Goal: Task Accomplishment & Management: Manage account settings

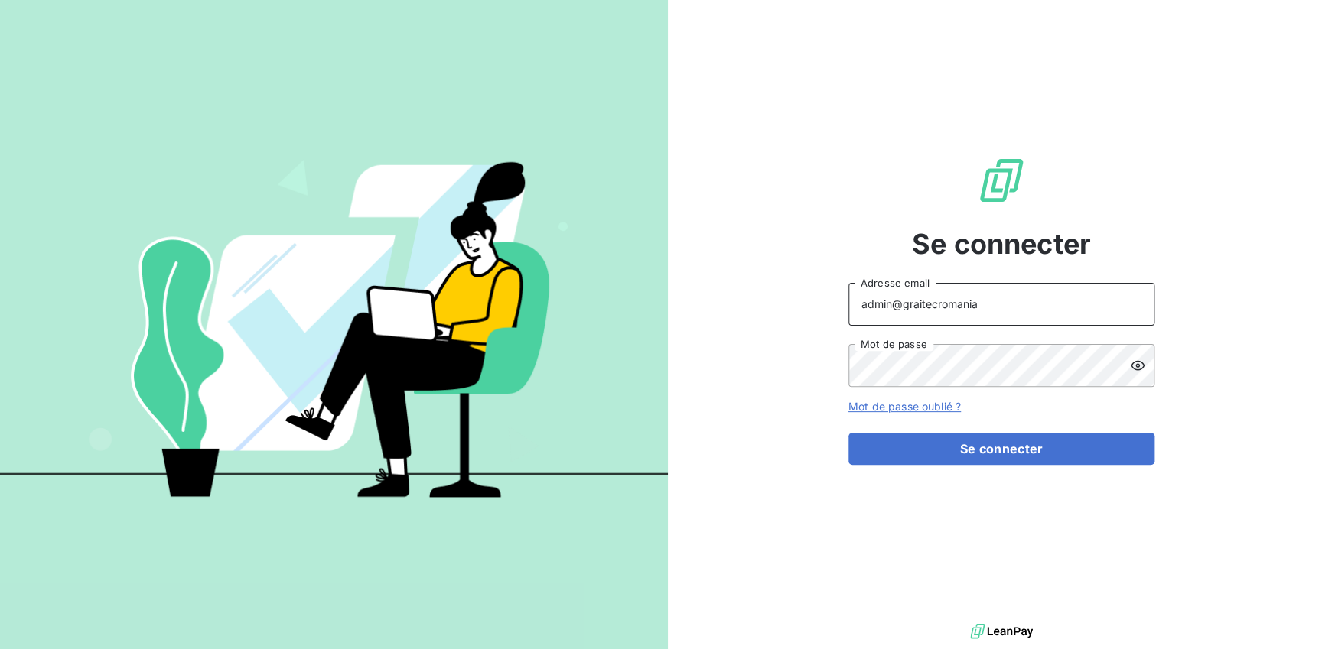
click at [1003, 311] on input "admin@graitecromania" at bounding box center [1001, 304] width 306 height 43
type input "admin@graitecportugal"
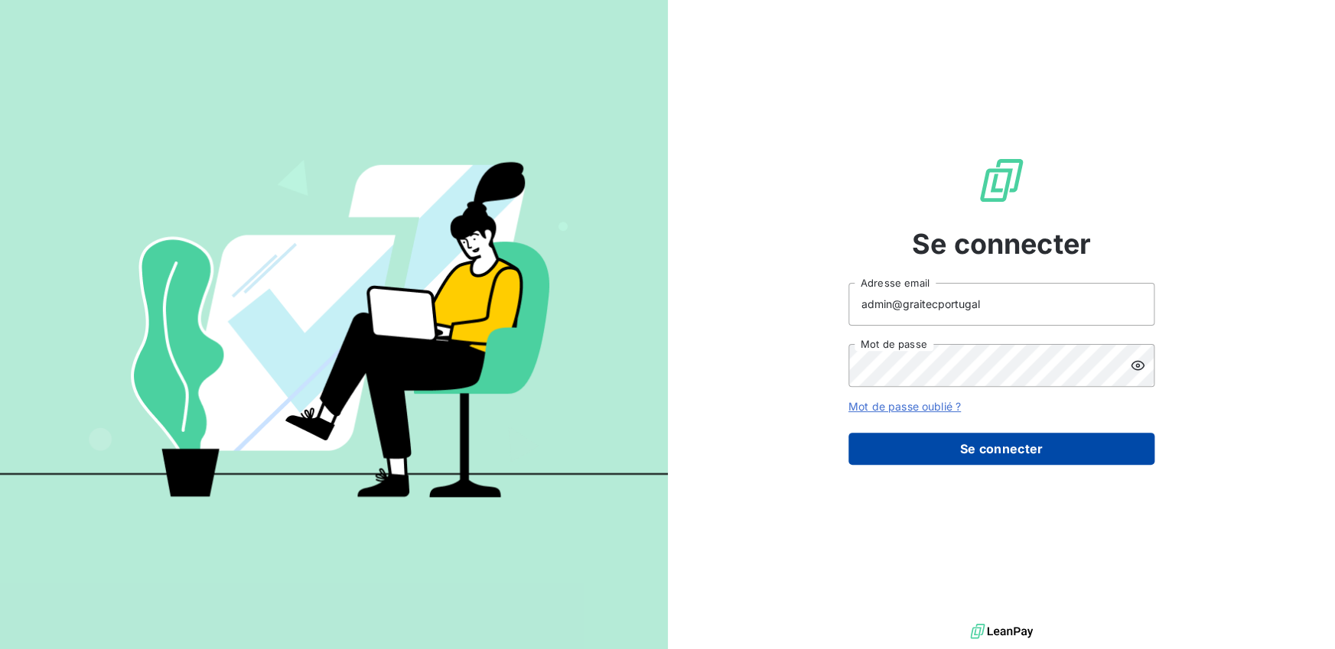
click at [987, 447] on button "Se connecter" at bounding box center [1001, 449] width 306 height 32
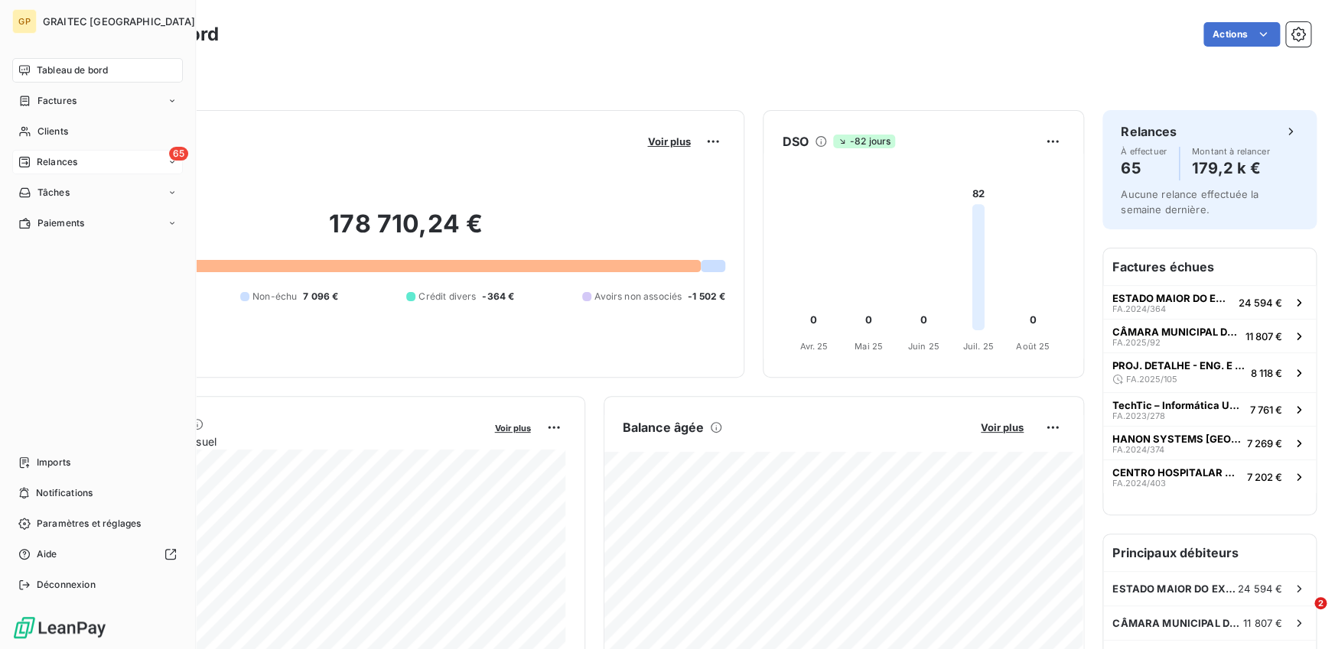
click at [53, 159] on span "Relances" at bounding box center [57, 162] width 41 height 14
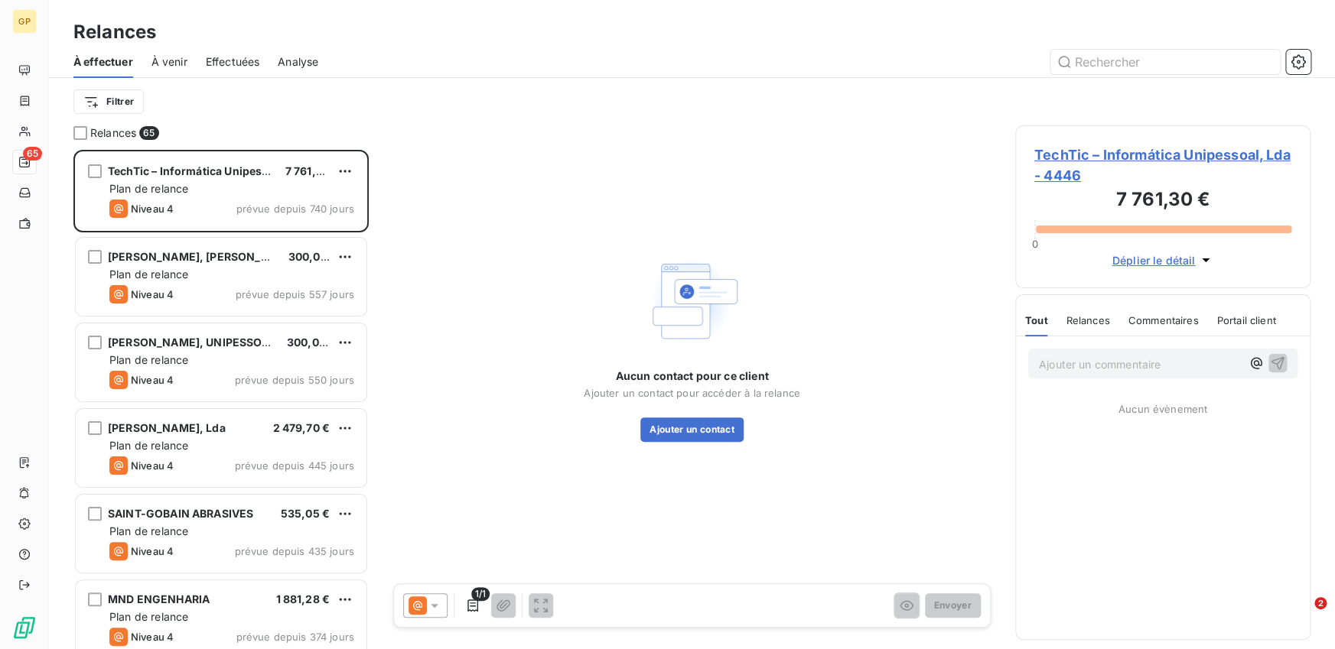
scroll to position [499, 295]
click at [220, 62] on span "Effectuées" at bounding box center [233, 61] width 54 height 15
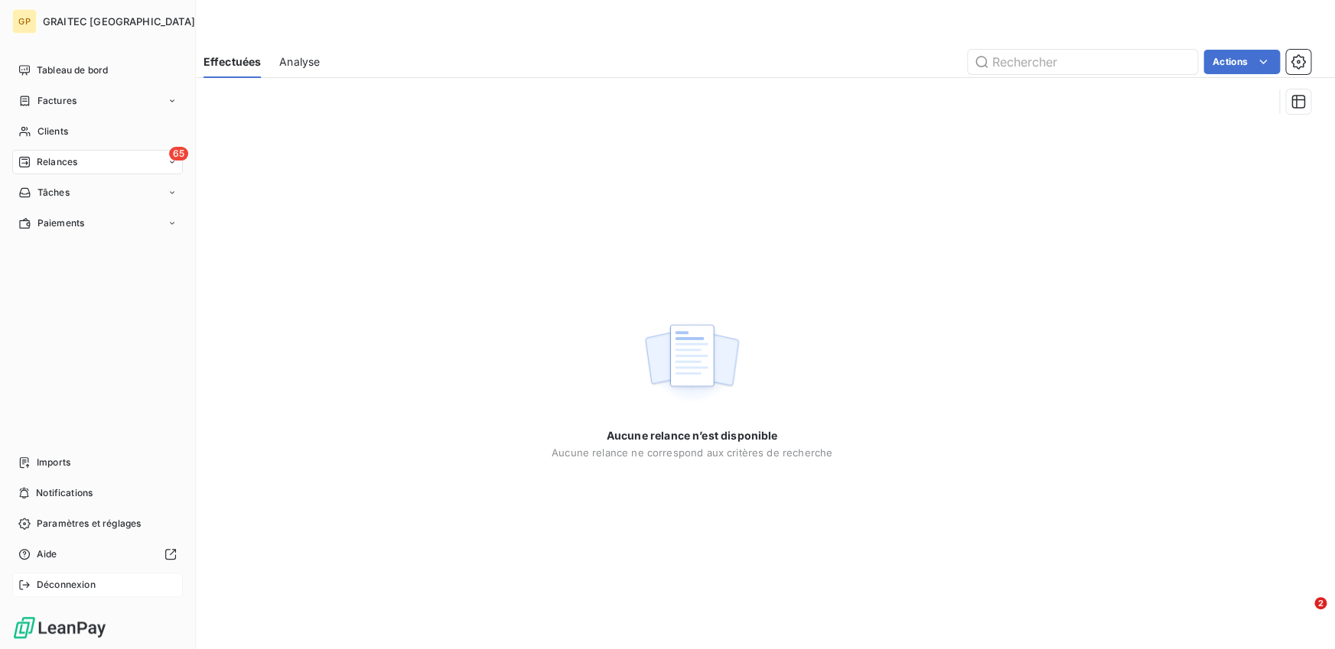
click at [45, 582] on span "Déconnexion" at bounding box center [66, 585] width 59 height 14
